Goal: Information Seeking & Learning: Find specific fact

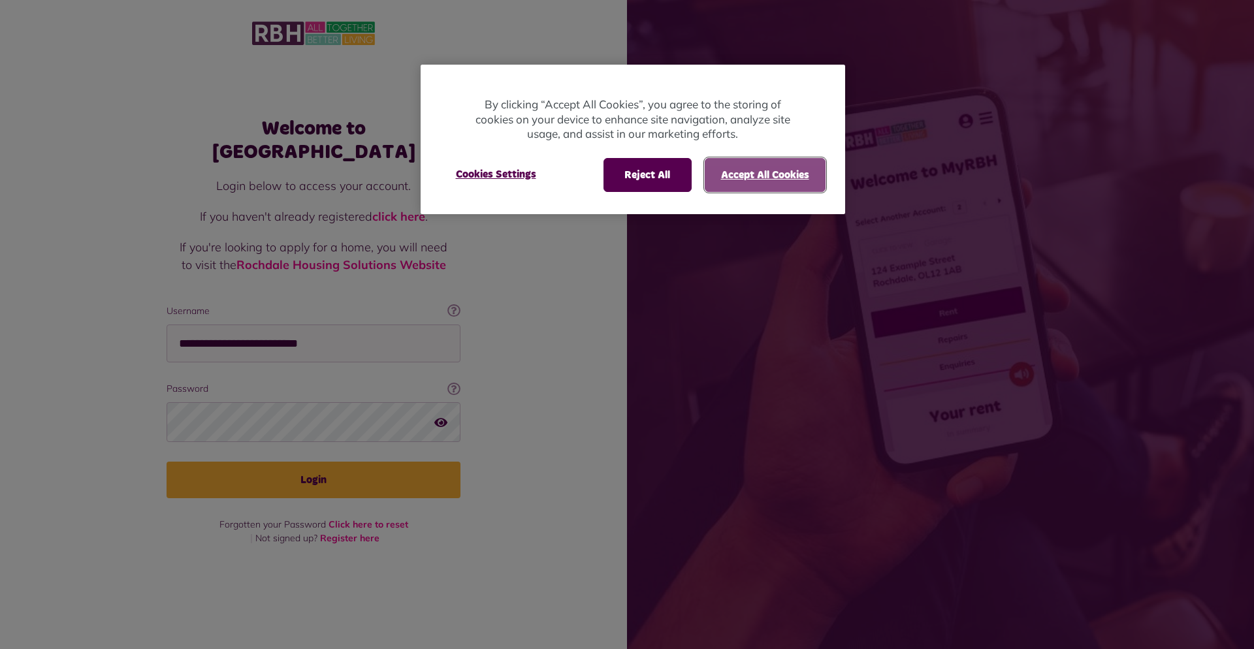
click at [722, 182] on button "Accept All Cookies" at bounding box center [765, 175] width 121 height 34
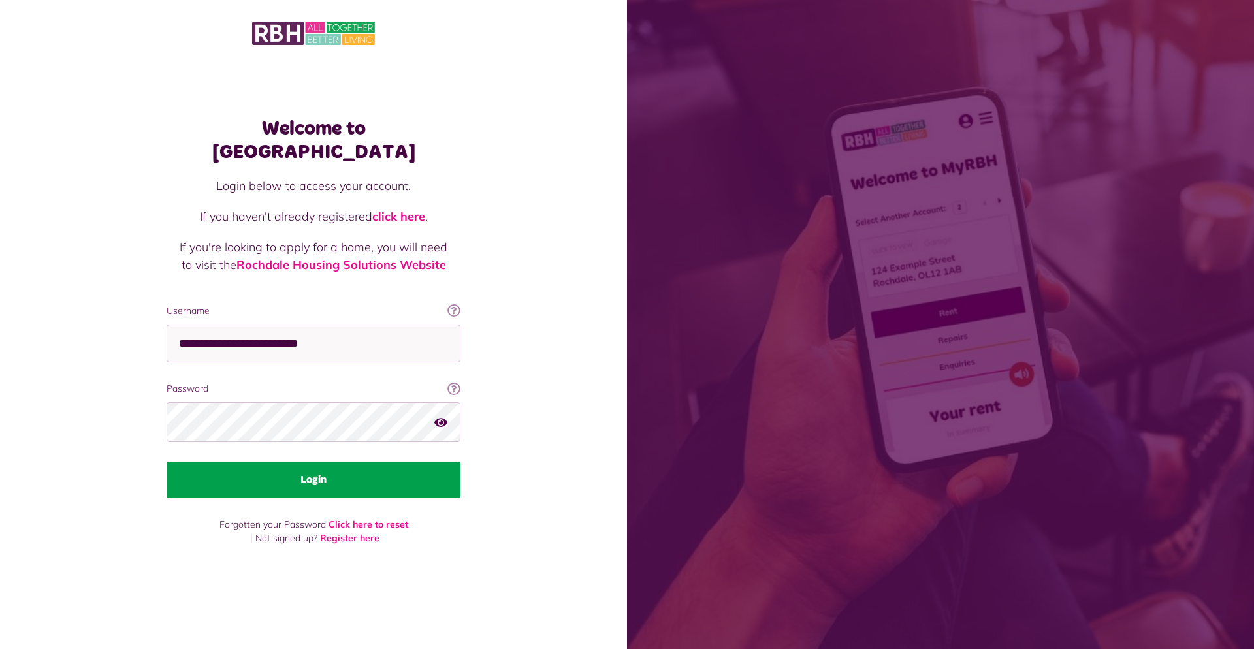
click at [389, 476] on button "Login" at bounding box center [314, 480] width 294 height 37
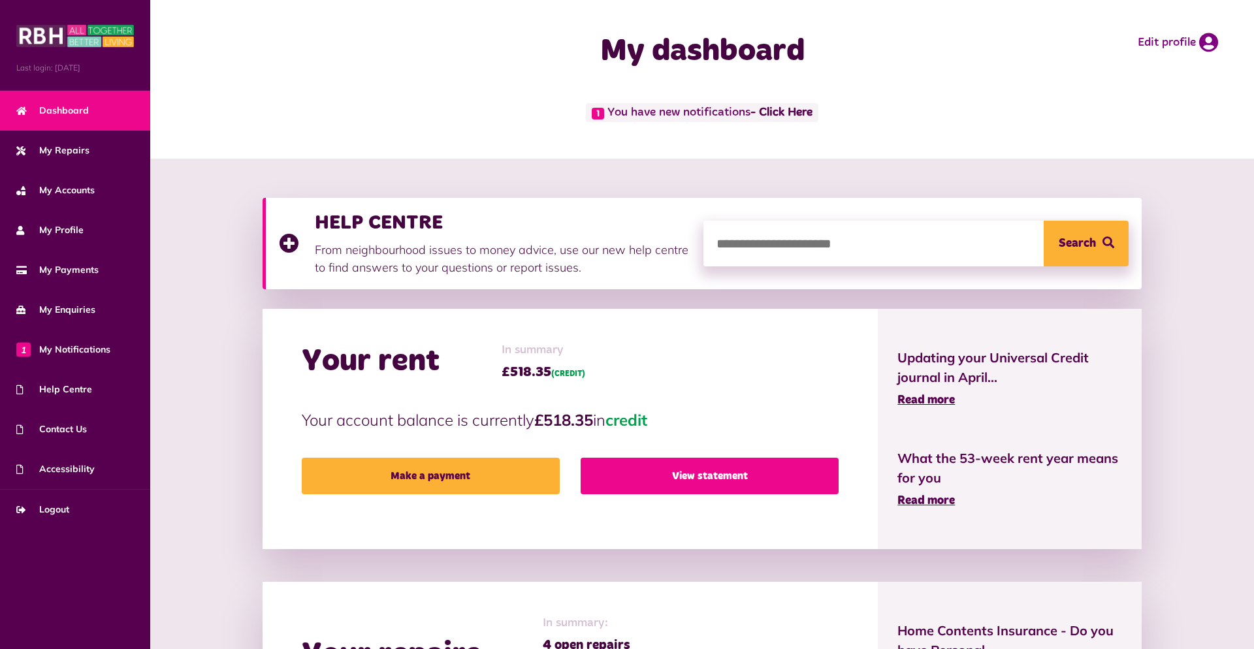
click at [650, 477] on link "View statement" at bounding box center [709, 476] width 258 height 37
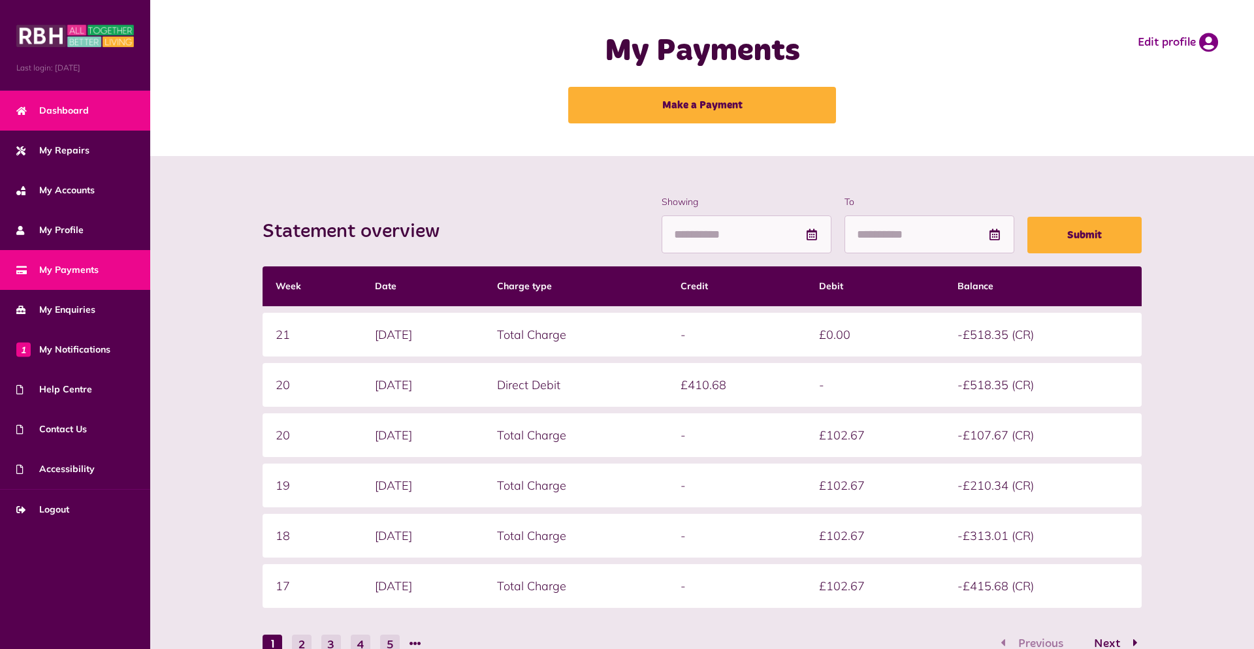
click at [112, 114] on link "Dashboard" at bounding box center [75, 111] width 150 height 40
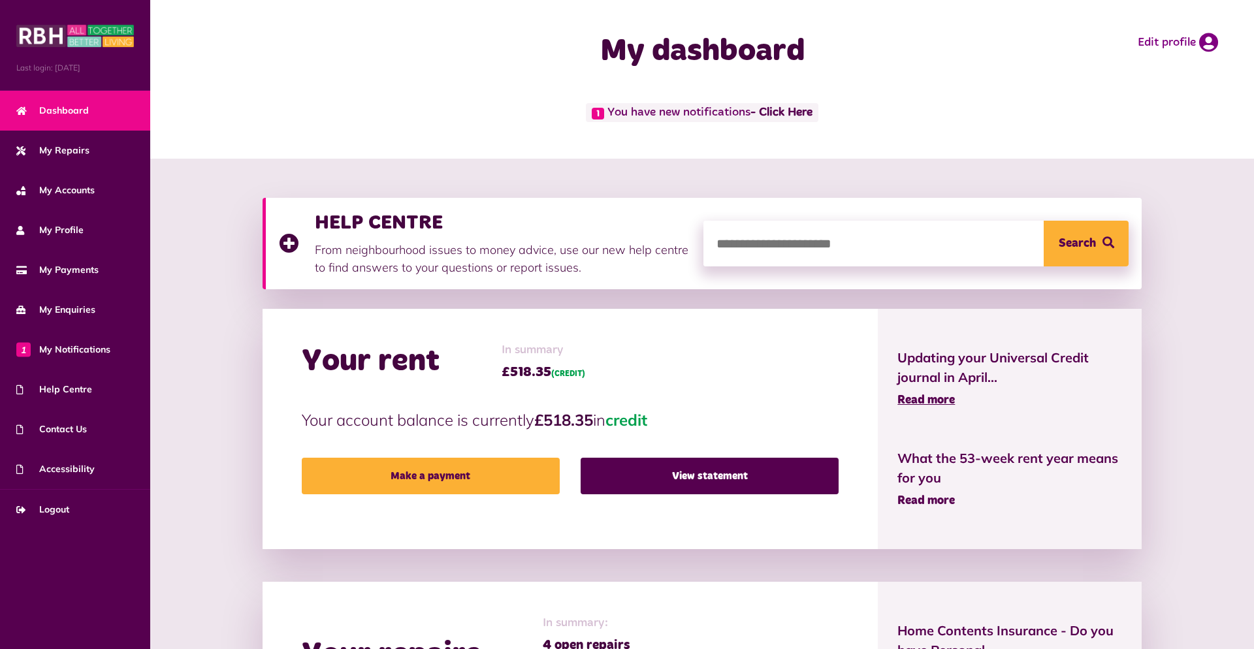
click at [917, 501] on span "Read more" at bounding box center [925, 501] width 57 height 12
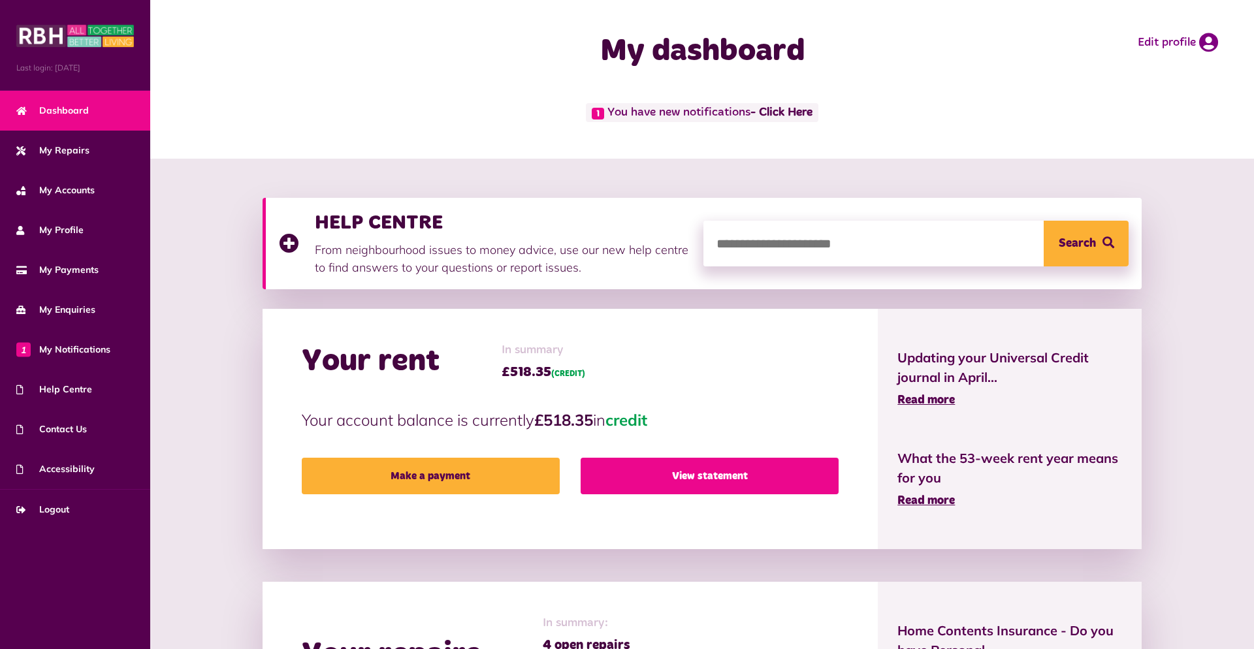
click at [649, 481] on link "View statement" at bounding box center [709, 476] width 258 height 37
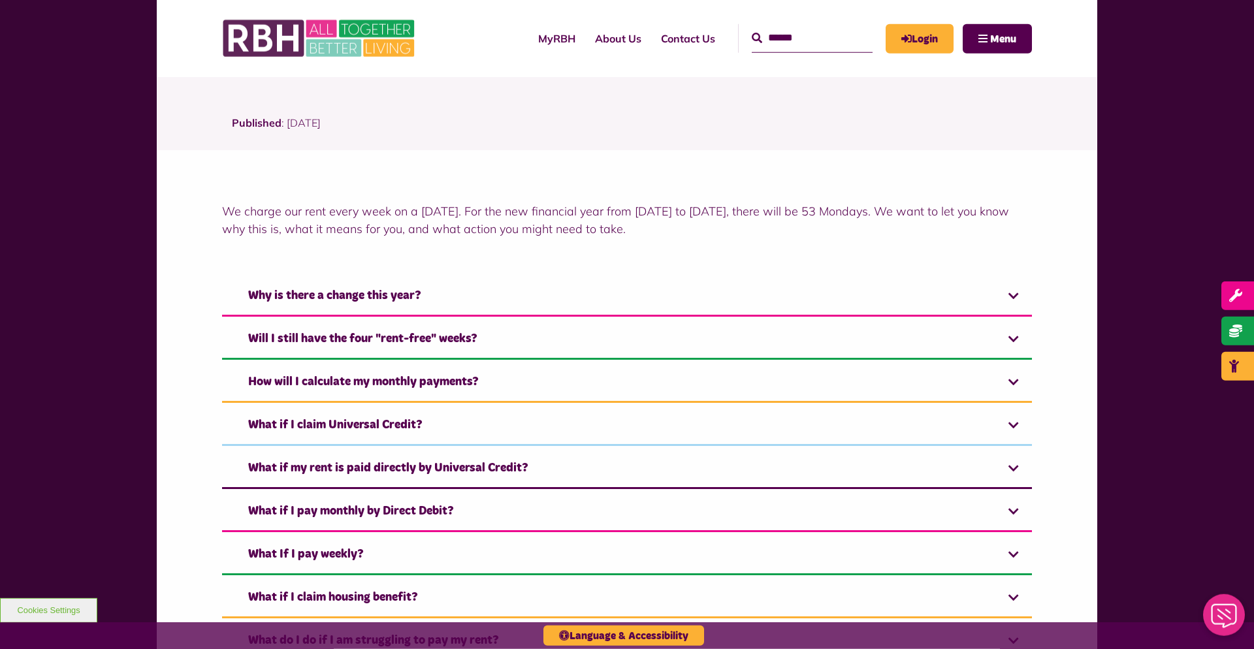
scroll to position [266, 0]
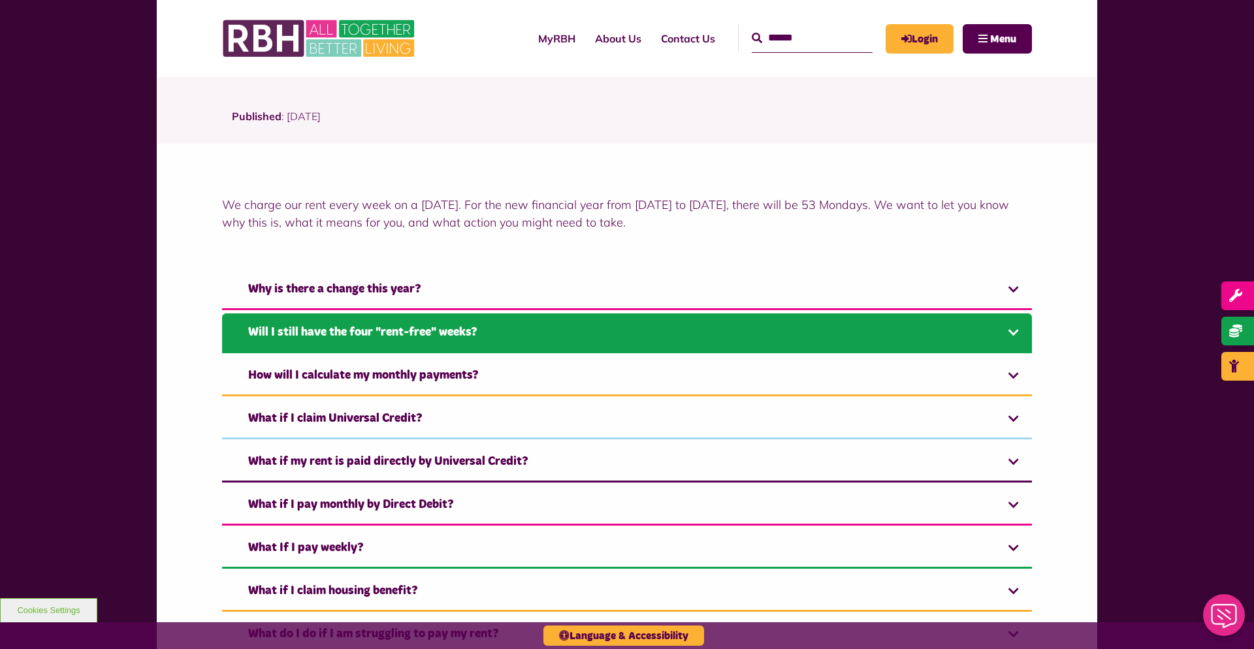
click at [629, 345] on link "Will I still have the four "rent-free" weeks?" at bounding box center [627, 333] width 810 height 40
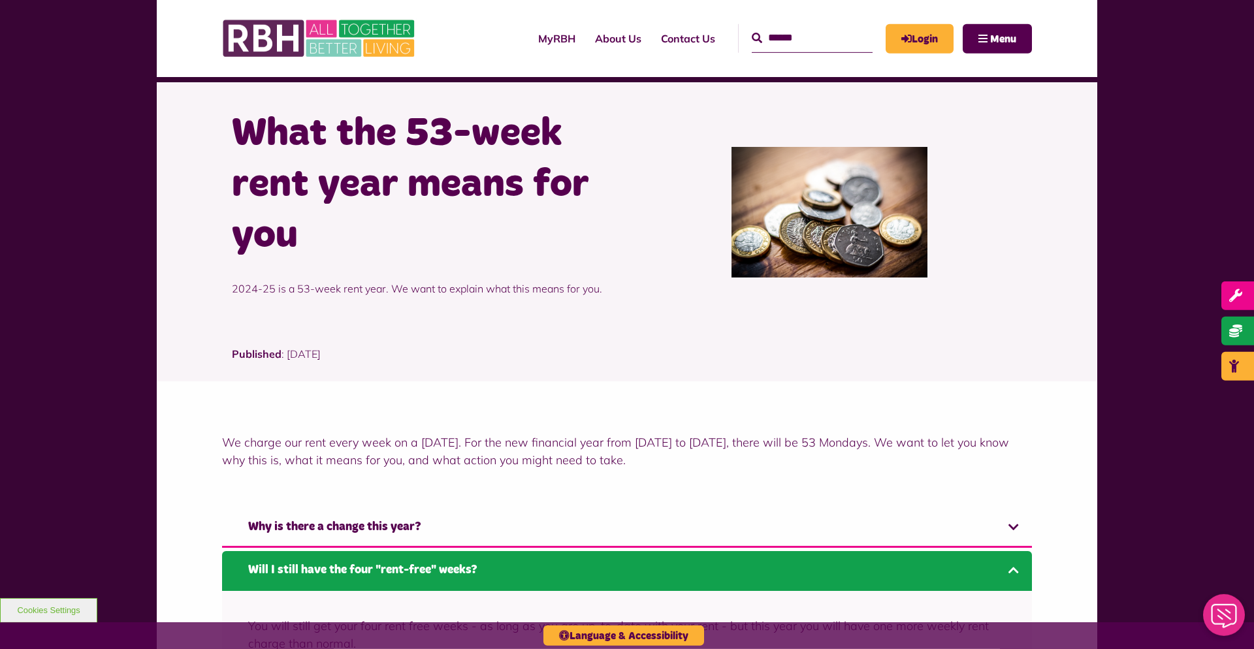
scroll to position [0, 0]
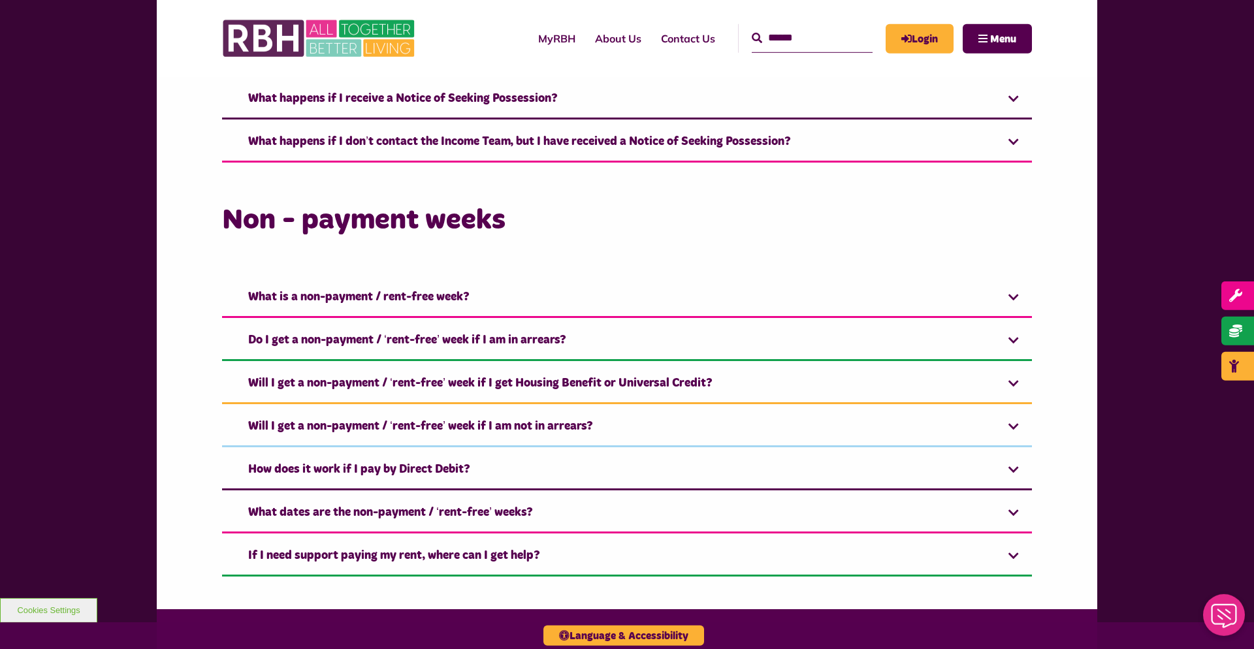
scroll to position [932, 0]
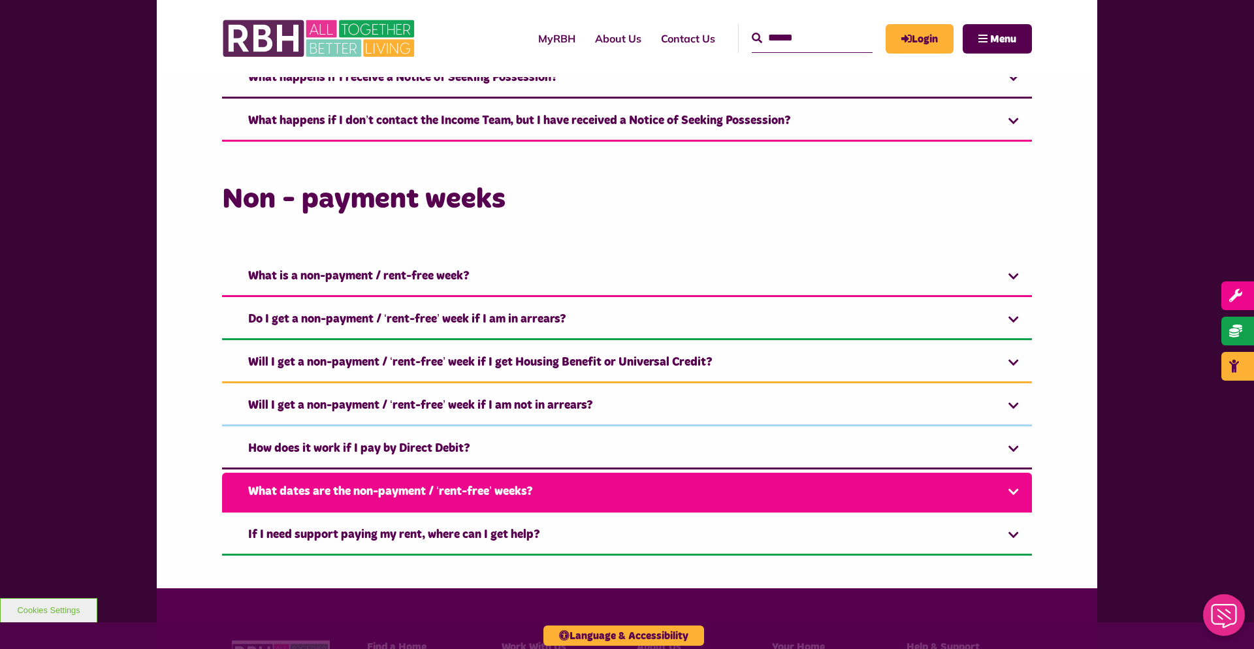
click at [1013, 488] on link "What dates are the non-payment / ‘rent-free’ weeks?" at bounding box center [627, 493] width 810 height 40
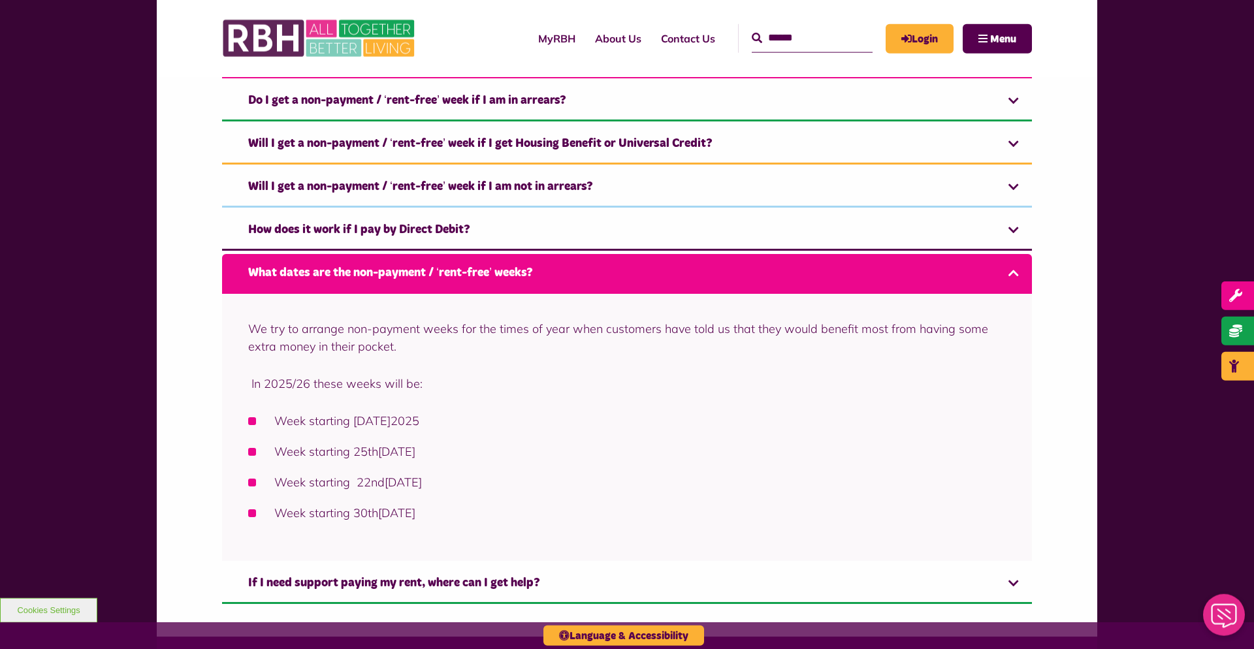
scroll to position [1199, 0]
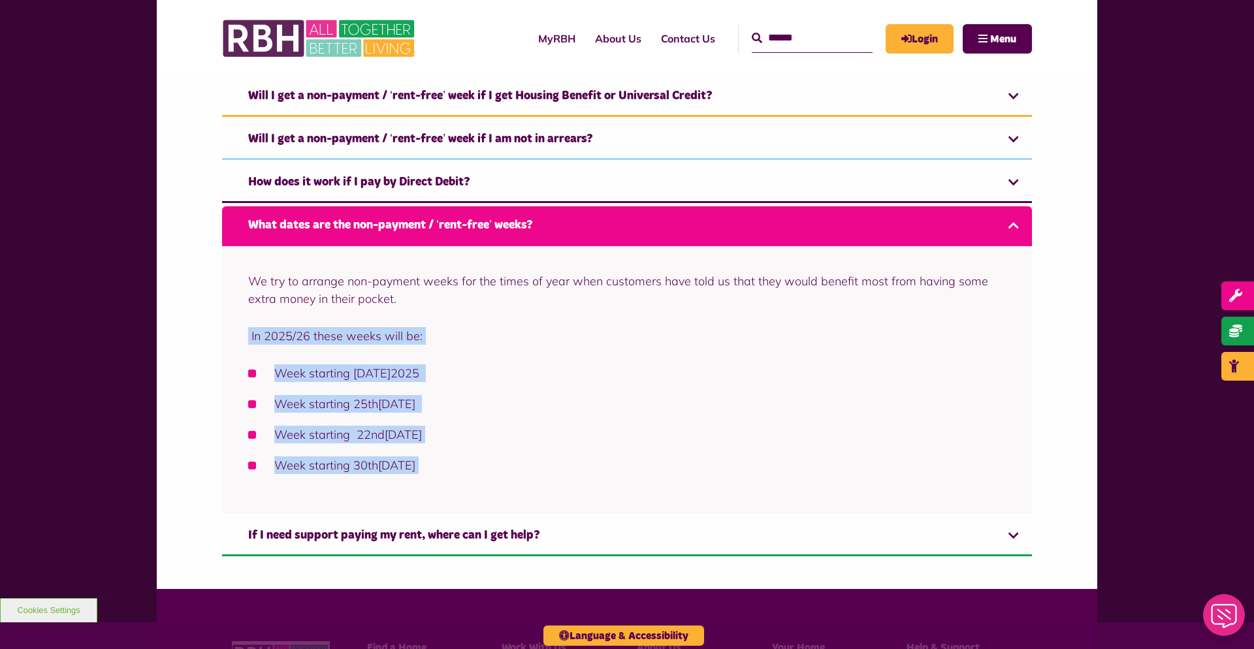
drag, startPoint x: 229, startPoint y: 330, endPoint x: 528, endPoint y: 499, distance: 343.0
click at [528, 499] on div "We try to arrange non-payment weeks for the times of year when customers have t…" at bounding box center [627, 379] width 810 height 267
copy div "In 2025/26 these weeks will be: Week starting 26th May 2025 Week starting 25 th…"
click at [539, 319] on div "We try to arrange non-payment weeks for the times of year when customers have t…" at bounding box center [627, 379] width 810 height 267
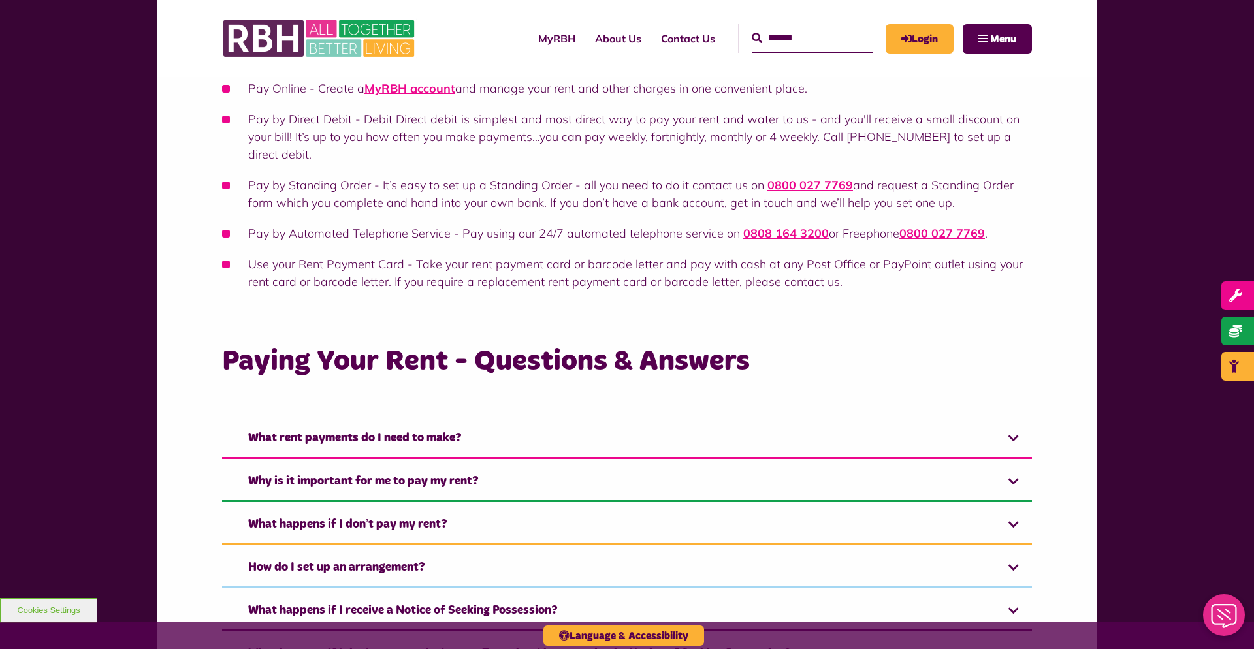
scroll to position [0, 0]
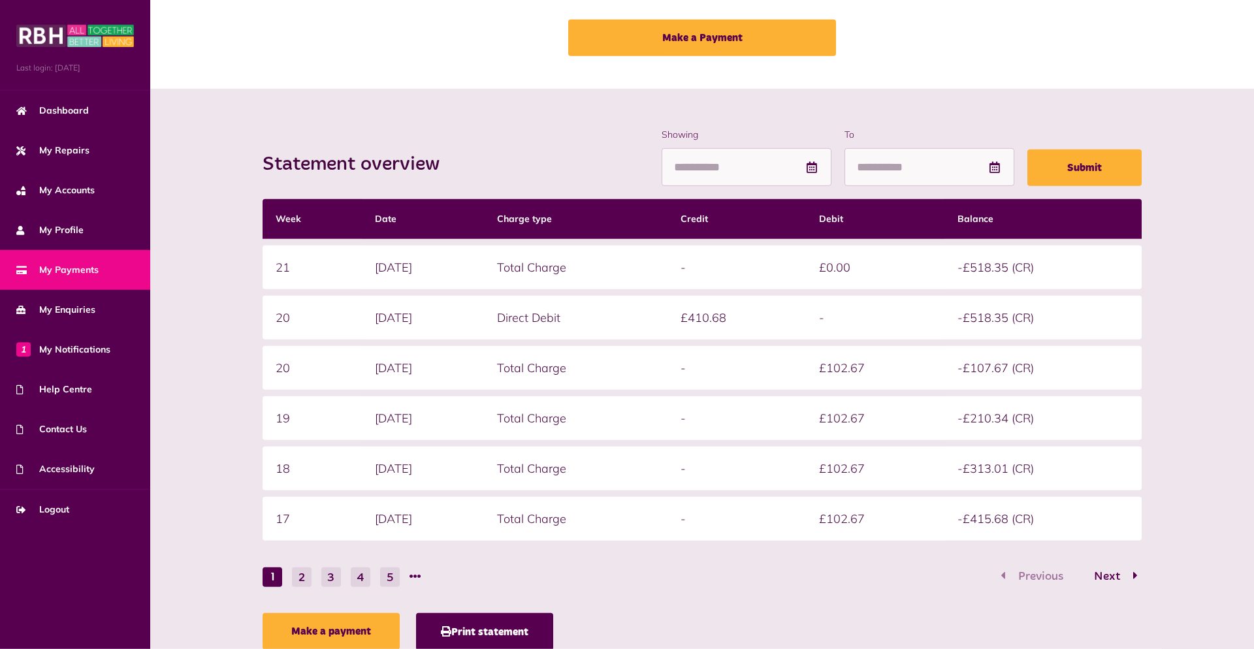
scroll to position [116, 0]
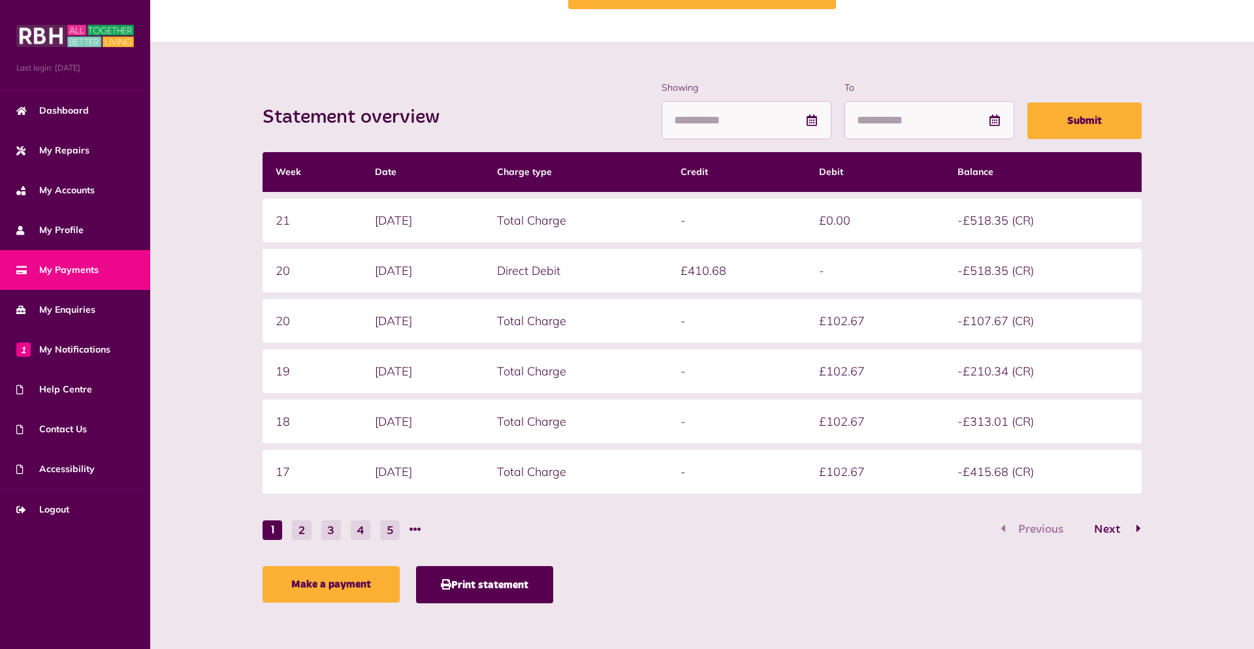
click at [1128, 527] on span "Next" at bounding box center [1107, 530] width 46 height 12
click at [1001, 521] on nav "1 2 3 4 5 Previous Next" at bounding box center [702, 530] width 880 height 20
click at [1010, 535] on button "Previous" at bounding box center [1036, 529] width 80 height 19
